Goal: Navigation & Orientation: Find specific page/section

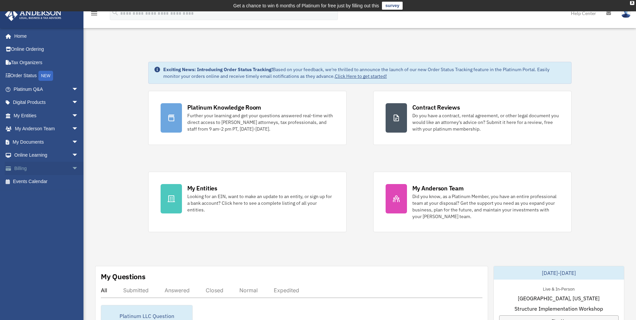
click at [72, 165] on span "arrow_drop_down" at bounding box center [78, 169] width 13 height 14
click at [52, 197] on link "Past Invoices" at bounding box center [48, 194] width 79 height 13
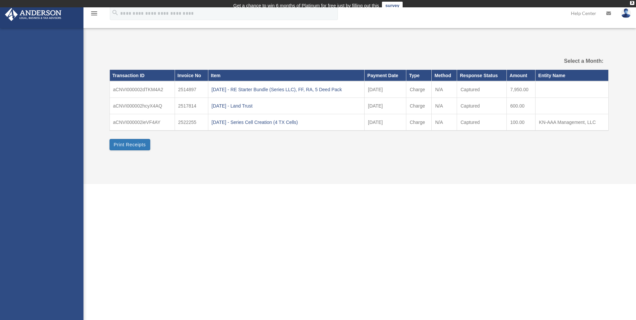
select select
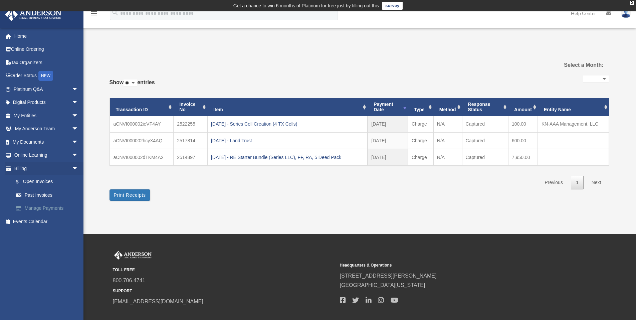
click at [42, 206] on link "Manage Payments" at bounding box center [48, 208] width 79 height 13
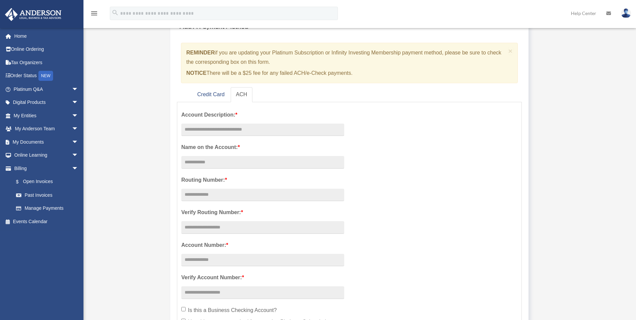
scroll to position [61, 0]
click at [214, 97] on link "Credit Card" at bounding box center [211, 94] width 38 height 15
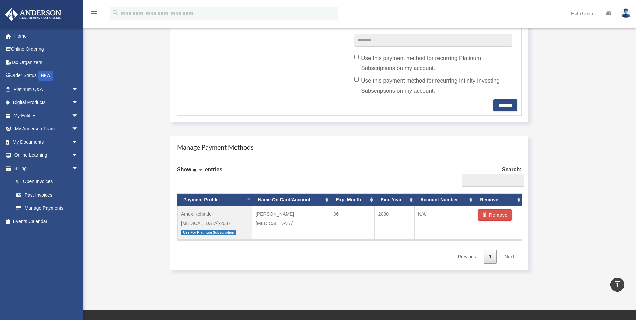
scroll to position [305, 0]
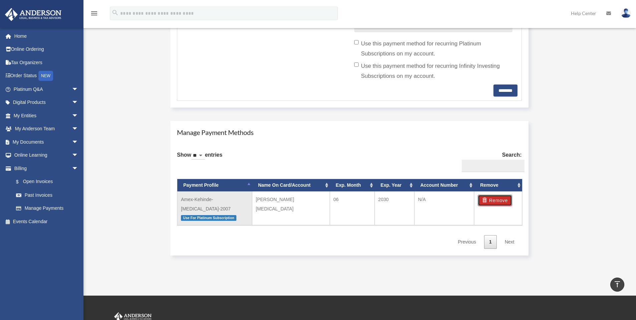
click at [504, 199] on button "Remove" at bounding box center [495, 200] width 34 height 11
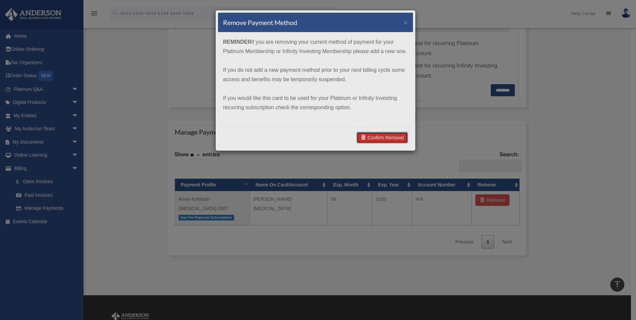
click at [375, 141] on link "Confirm Removal" at bounding box center [382, 137] width 51 height 11
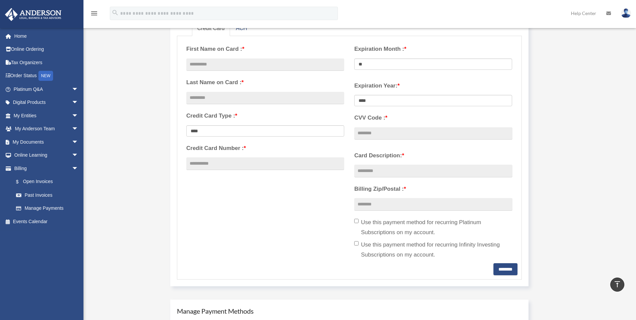
scroll to position [10, 0]
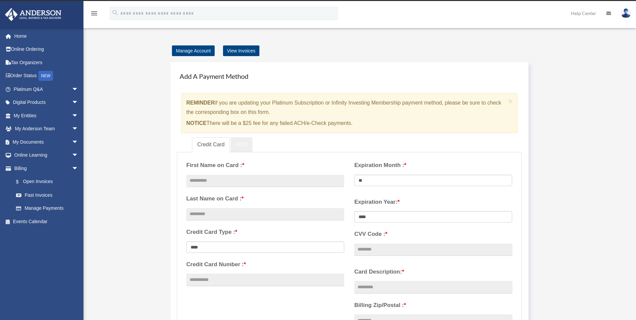
click at [241, 140] on link "ACH" at bounding box center [242, 144] width 22 height 15
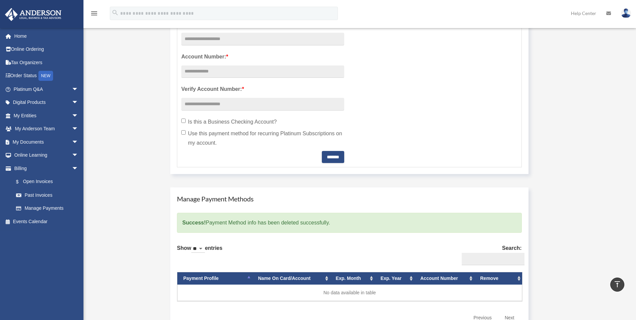
scroll to position [248, 0]
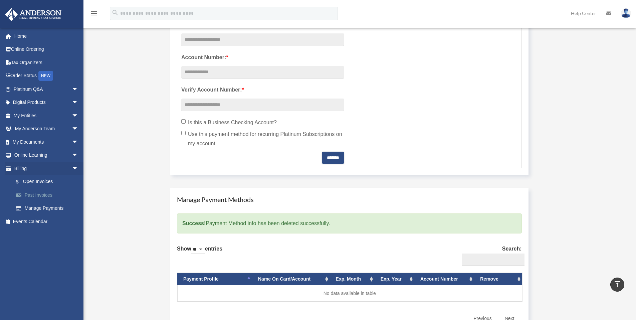
click at [35, 196] on link "Past Invoices" at bounding box center [48, 194] width 79 height 13
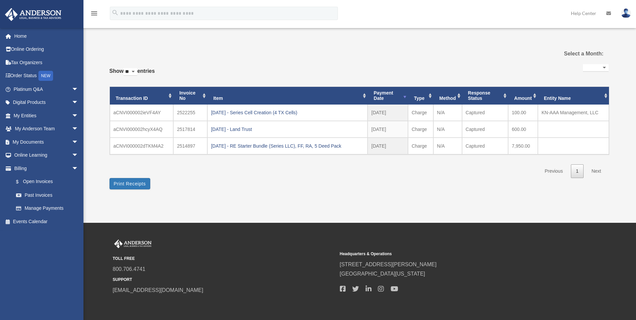
select select
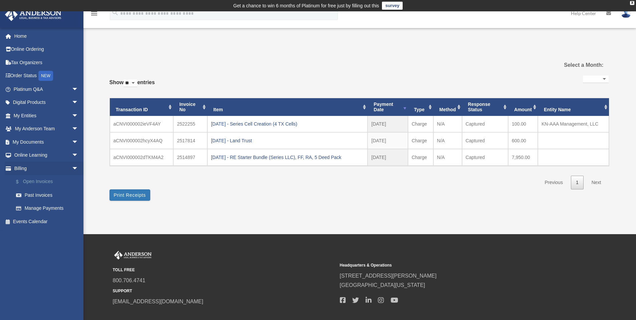
click at [48, 184] on link "$ Open Invoices" at bounding box center [48, 182] width 79 height 14
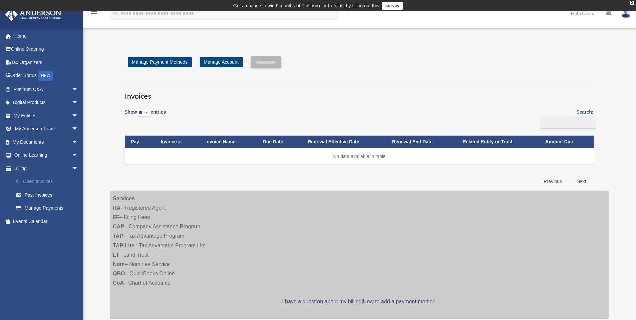
click at [51, 183] on link "$ Open Invoices" at bounding box center [48, 182] width 79 height 14
click at [176, 65] on link "Manage Payment Methods" at bounding box center [160, 62] width 64 height 11
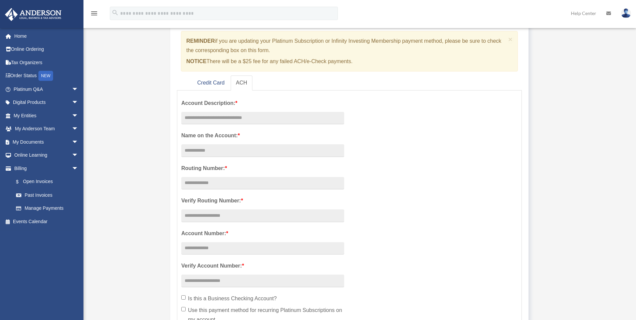
scroll to position [81, 0]
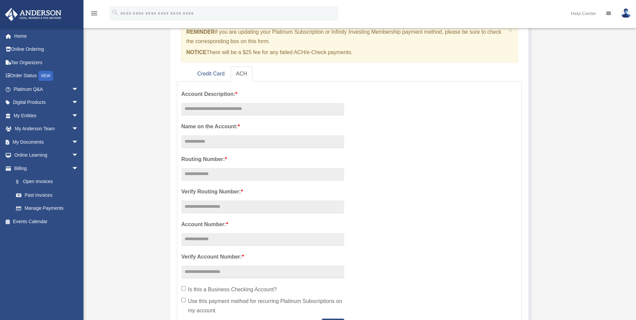
click at [627, 12] on img at bounding box center [626, 13] width 10 height 10
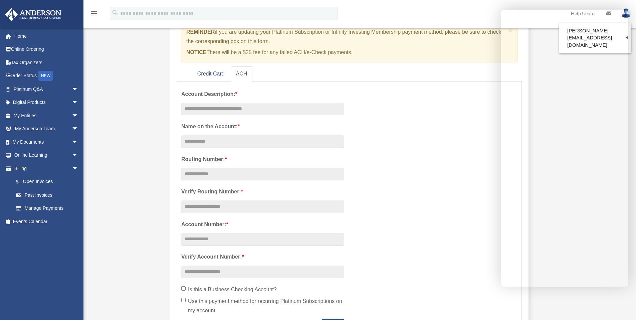
drag, startPoint x: 379, startPoint y: 134, endPoint x: 467, endPoint y: 104, distance: 92.8
click at [379, 134] on div "Account Description: * Name on the Account: * Routing Number: * Verify Routing …" at bounding box center [349, 208] width 346 height 245
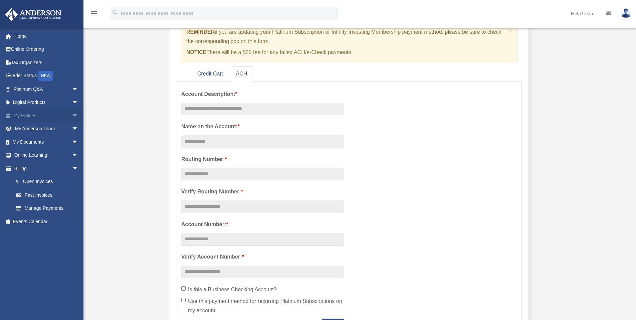
click at [25, 117] on link "My Entities arrow_drop_down" at bounding box center [47, 115] width 84 height 13
click at [72, 115] on span "arrow_drop_down" at bounding box center [78, 116] width 13 height 14
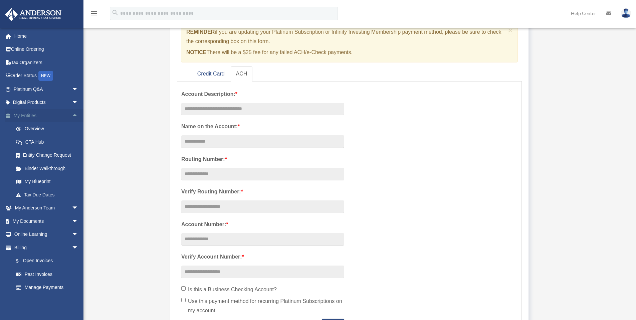
click at [72, 114] on span "arrow_drop_up" at bounding box center [78, 116] width 13 height 14
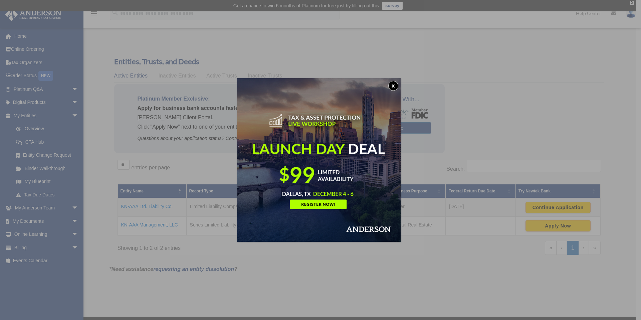
click at [395, 86] on button "x" at bounding box center [393, 86] width 10 height 10
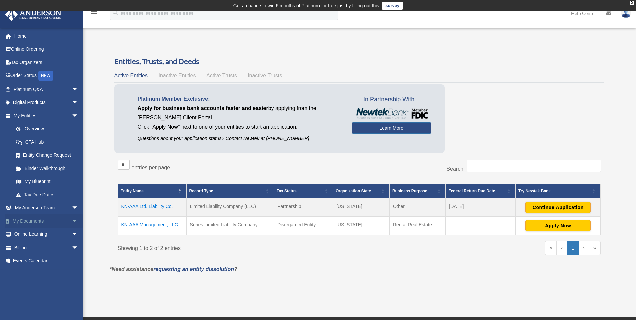
click at [72, 218] on span "arrow_drop_down" at bounding box center [78, 221] width 13 height 14
click at [40, 236] on link "Box" at bounding box center [48, 234] width 79 height 13
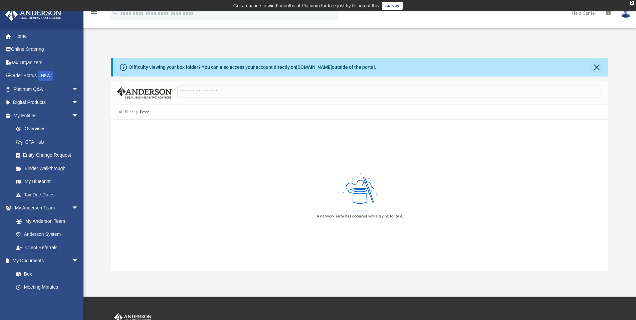
click at [260, 137] on div "A network error has occurred while trying to load." at bounding box center [360, 196] width 498 height 152
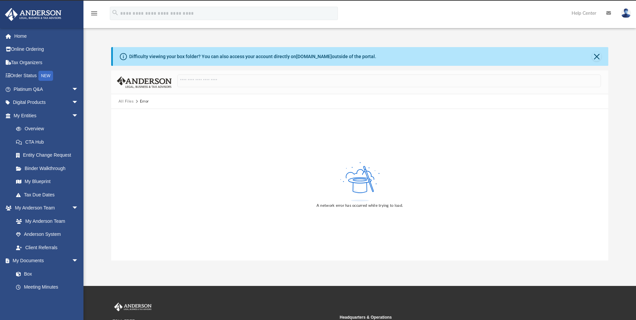
scroll to position [12, 0]
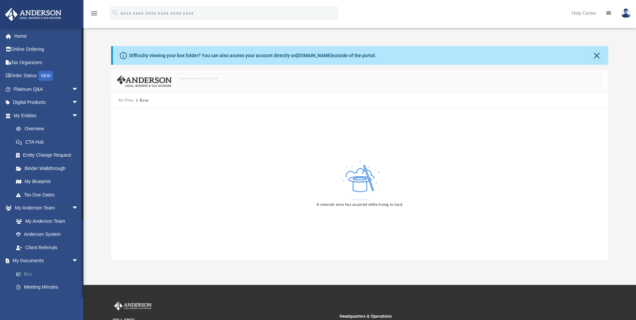
click at [57, 274] on link "Box" at bounding box center [48, 273] width 79 height 13
click at [72, 208] on span "arrow_drop_down" at bounding box center [78, 208] width 13 height 14
click at [63, 140] on link "CTA Hub" at bounding box center [48, 141] width 79 height 13
click at [67, 154] on link "Entity Change Request" at bounding box center [48, 155] width 79 height 13
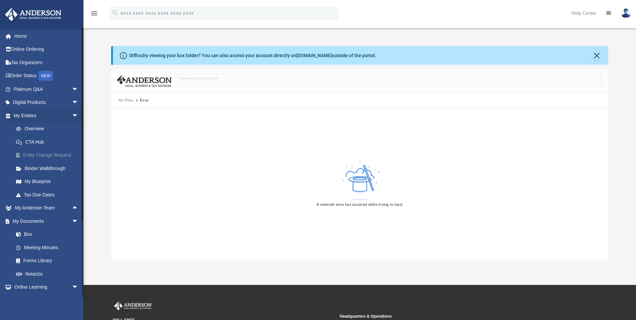
click at [68, 155] on link "Entity Change Request" at bounding box center [48, 155] width 79 height 13
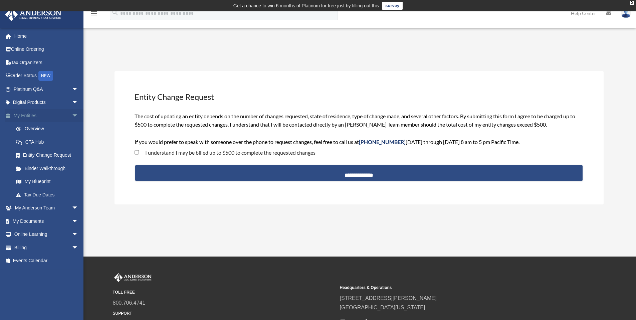
click at [72, 116] on span "arrow_drop_down" at bounding box center [78, 116] width 13 height 14
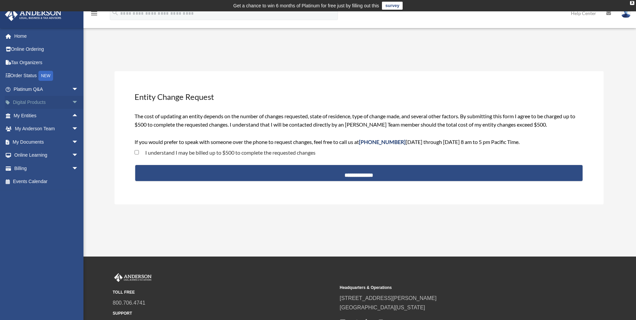
click at [72, 104] on span "arrow_drop_down" at bounding box center [78, 103] width 13 height 14
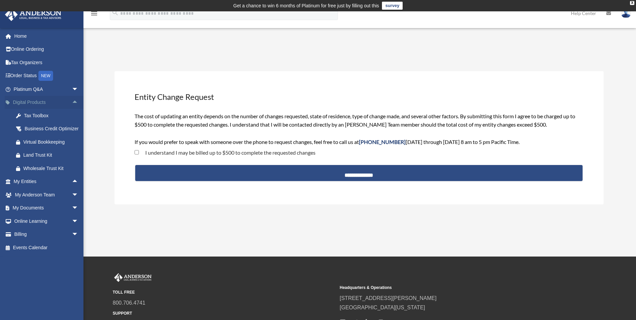
click at [72, 103] on span "arrow_drop_up" at bounding box center [78, 103] width 13 height 14
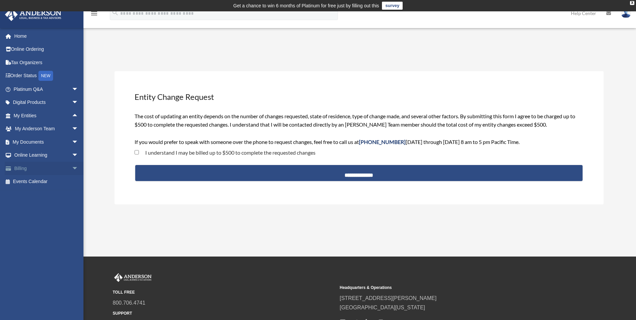
click at [72, 167] on span "arrow_drop_down" at bounding box center [78, 169] width 13 height 14
click at [72, 168] on span "arrow_drop_up" at bounding box center [78, 169] width 13 height 14
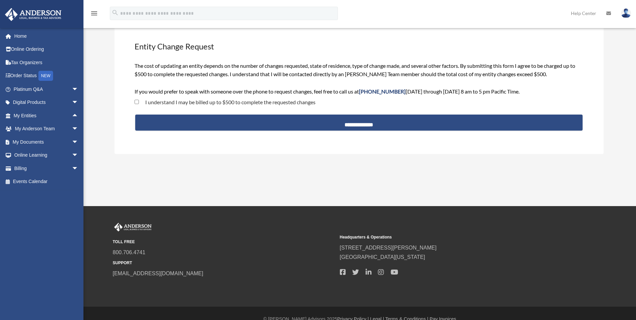
scroll to position [51, 0]
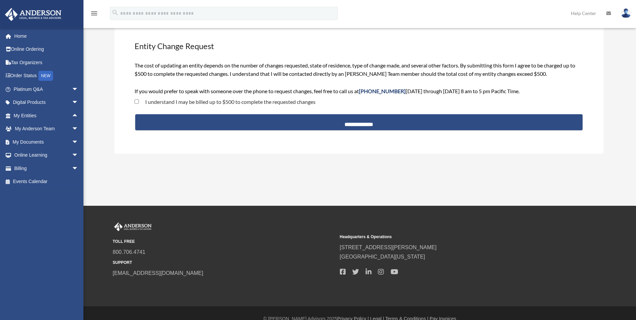
click at [588, 12] on link "Help Center" at bounding box center [583, 13] width 35 height 26
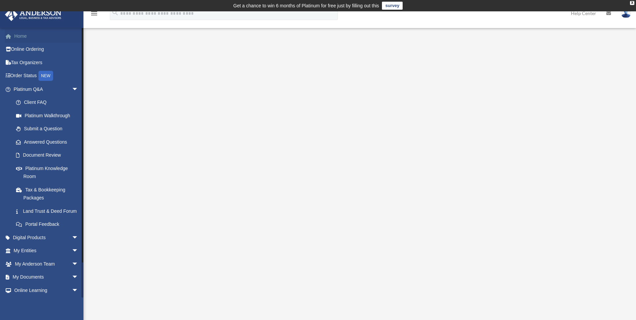
click at [33, 39] on link "Home" at bounding box center [47, 35] width 84 height 13
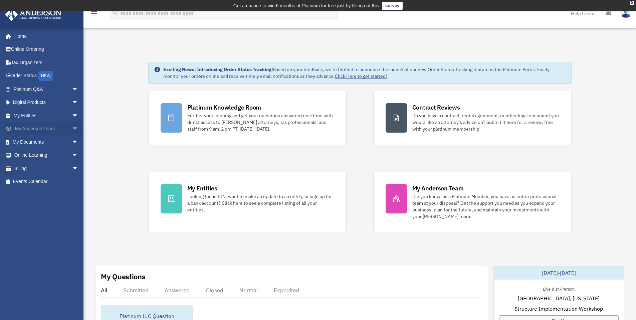
click at [72, 125] on span "arrow_drop_down" at bounding box center [78, 129] width 13 height 14
click at [64, 141] on link "My Anderson Team" at bounding box center [48, 141] width 79 height 13
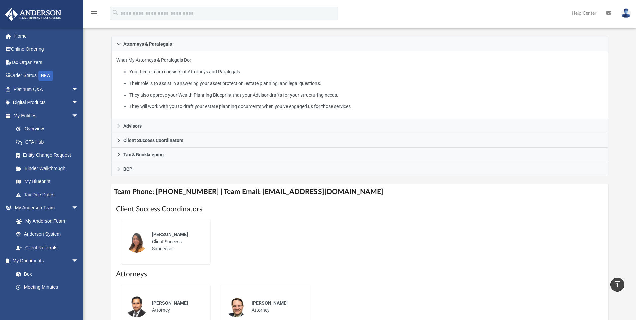
scroll to position [104, 0]
click at [39, 289] on link "Meeting Minutes" at bounding box center [48, 287] width 79 height 13
